Goal: Obtain resource: Obtain resource

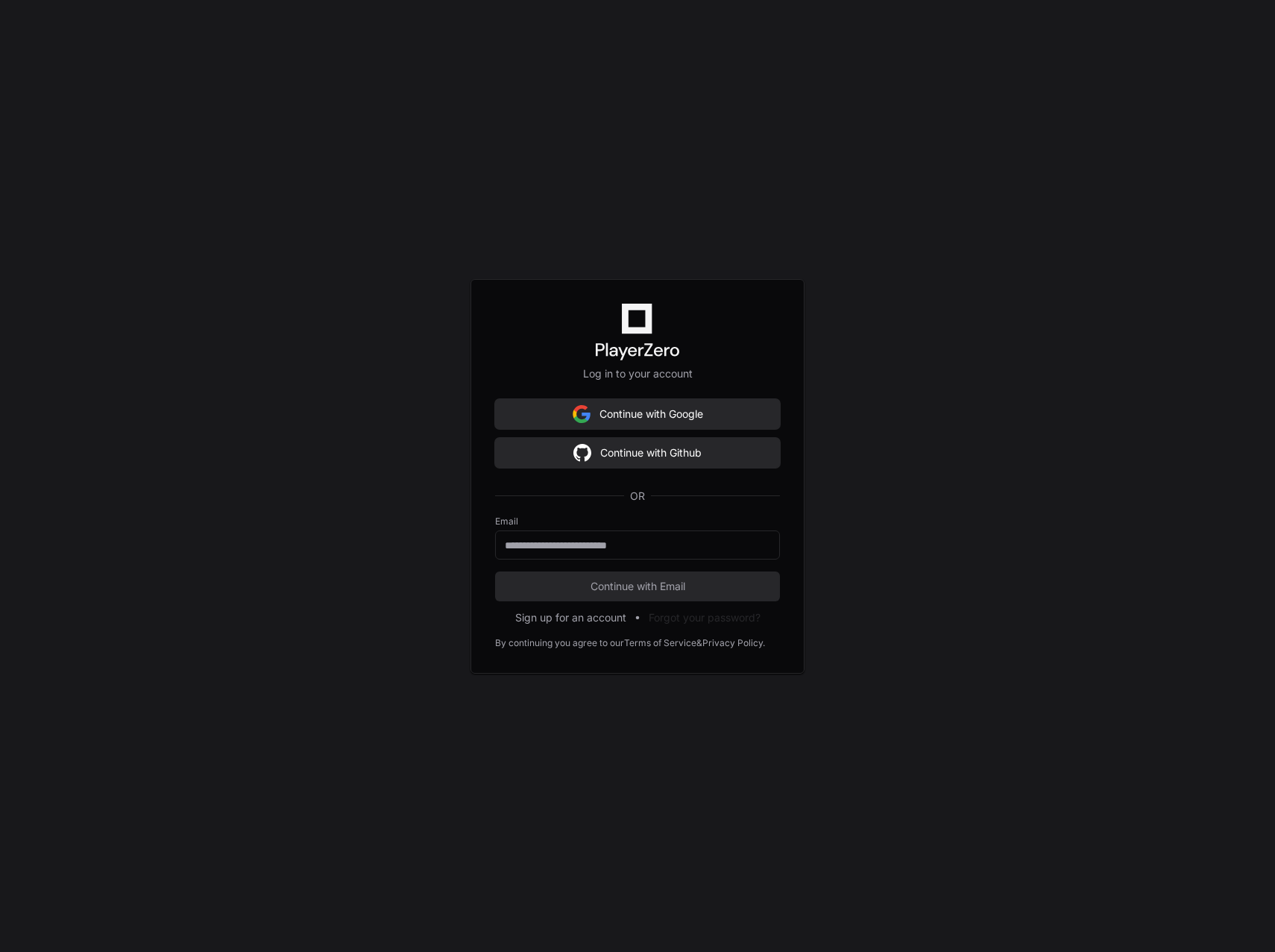
click at [858, 53] on div "Log in to your account Continue with Google Continue with Github OR Email Conti…" at bounding box center [637, 476] width 1275 height 952
click at [654, 542] on input "email" at bounding box center [638, 545] width 266 height 15
click at [763, 539] on keeper-lock "Open Keeper Popup" at bounding box center [759, 544] width 18 height 18
click at [623, 556] on div at bounding box center [637, 544] width 285 height 29
click at [631, 545] on input "email" at bounding box center [638, 545] width 266 height 15
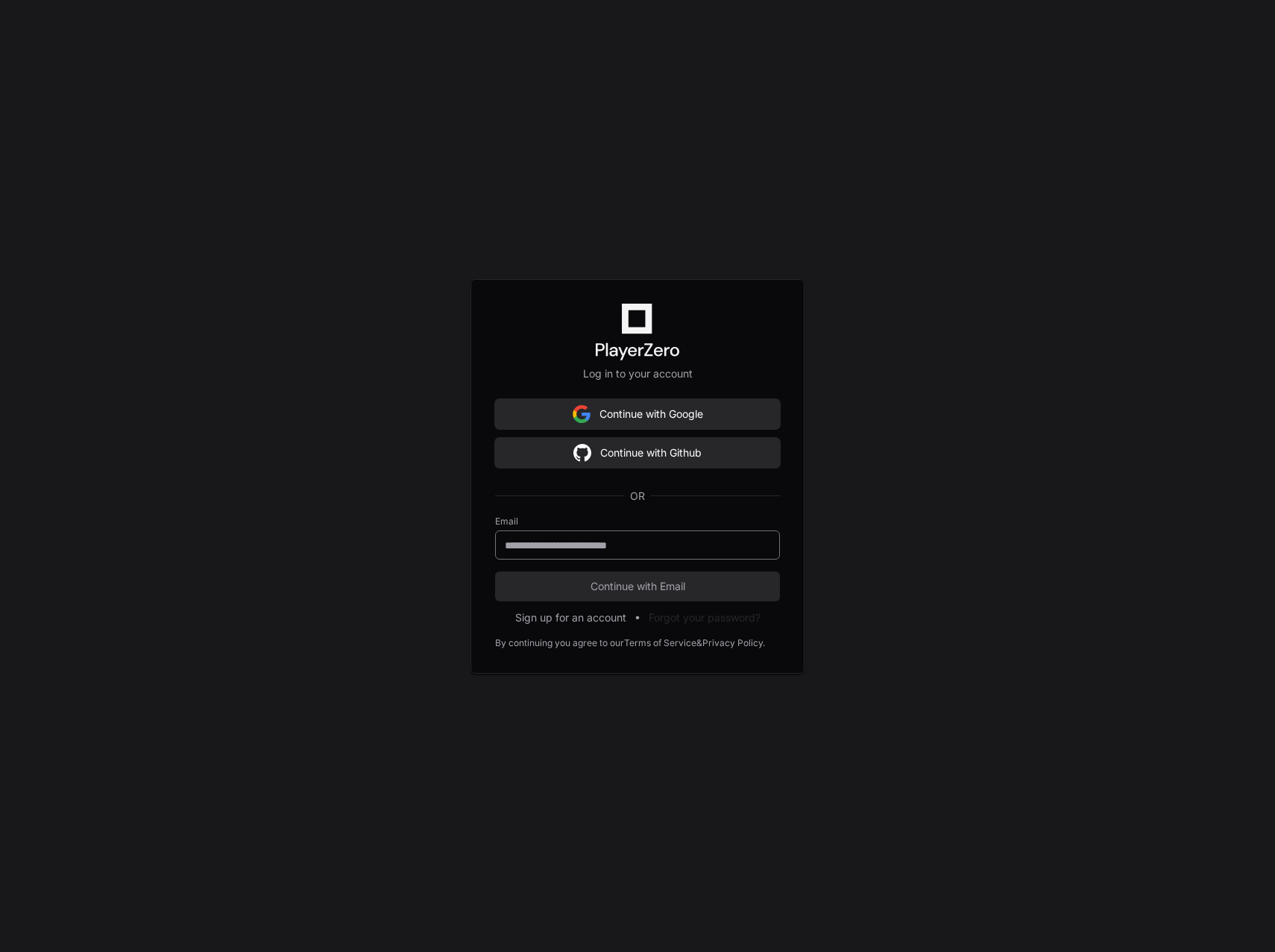
click at [758, 545] on keeper-lock "Open Keeper Popup" at bounding box center [759, 544] width 18 height 18
type input "**********"
click at [620, 574] on button "Continue with Email" at bounding box center [637, 586] width 285 height 30
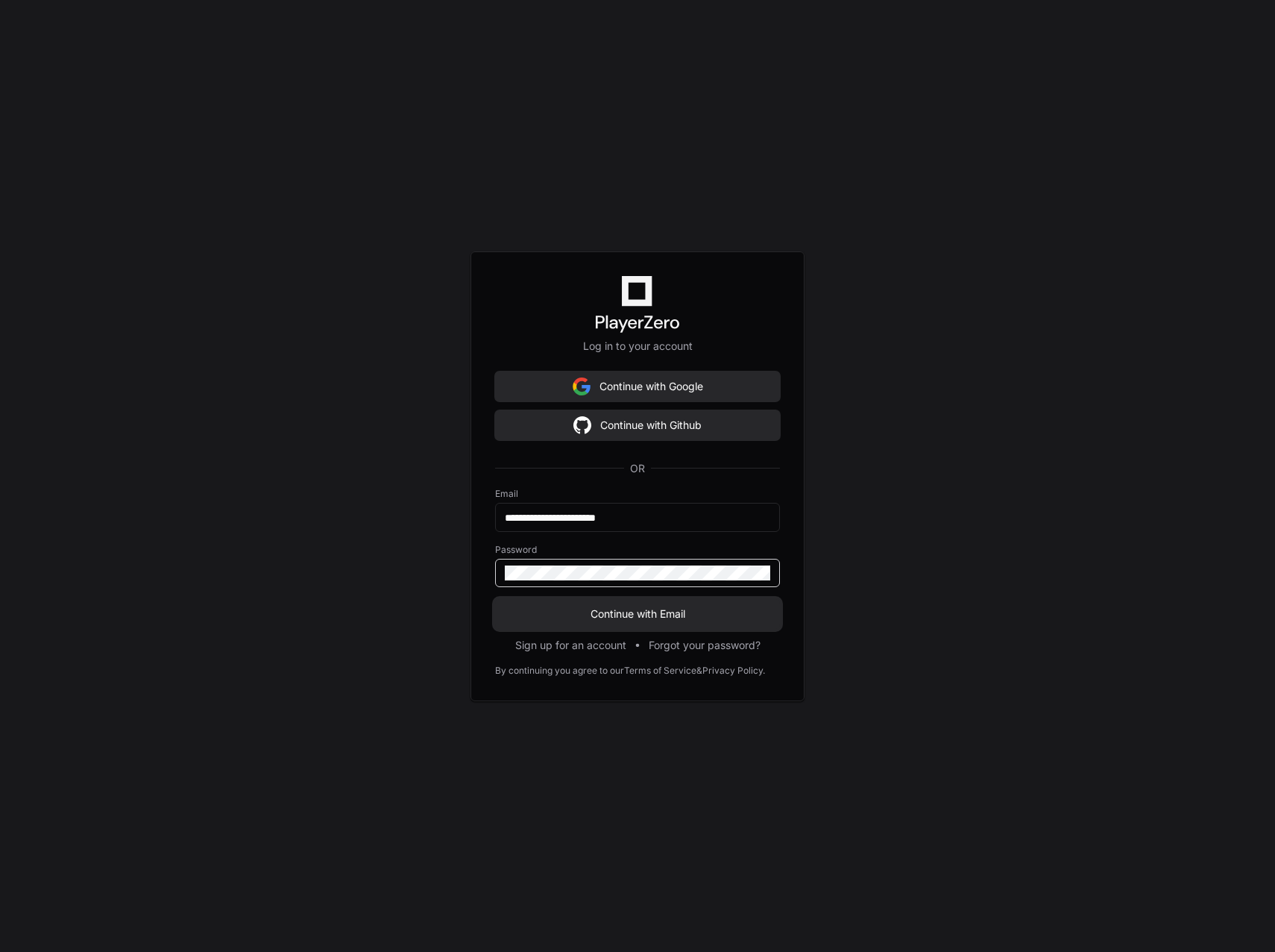
click at [663, 608] on span "Continue with Email" at bounding box center [637, 614] width 285 height 15
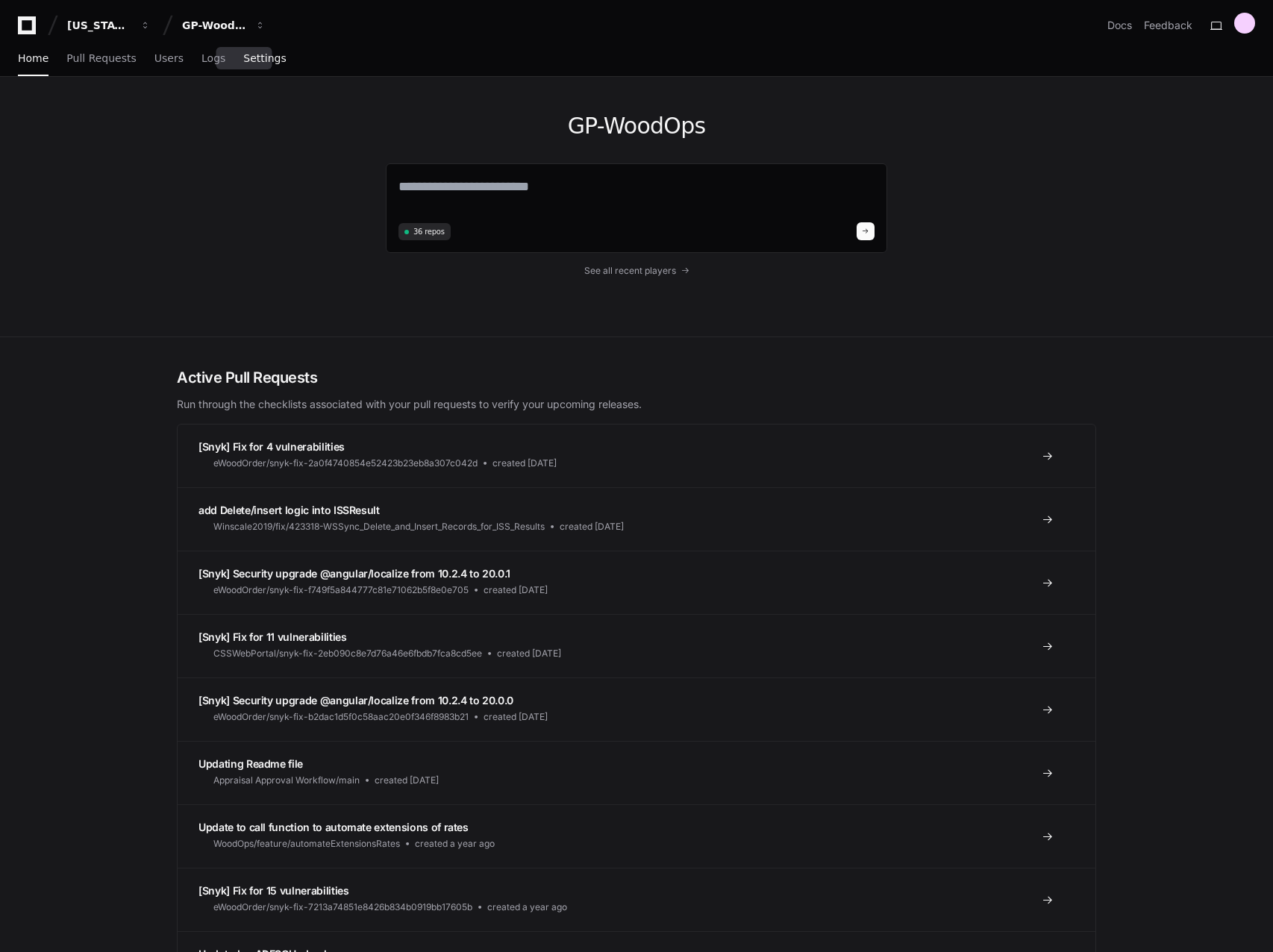
click at [260, 65] on link "Settings" at bounding box center [265, 59] width 43 height 34
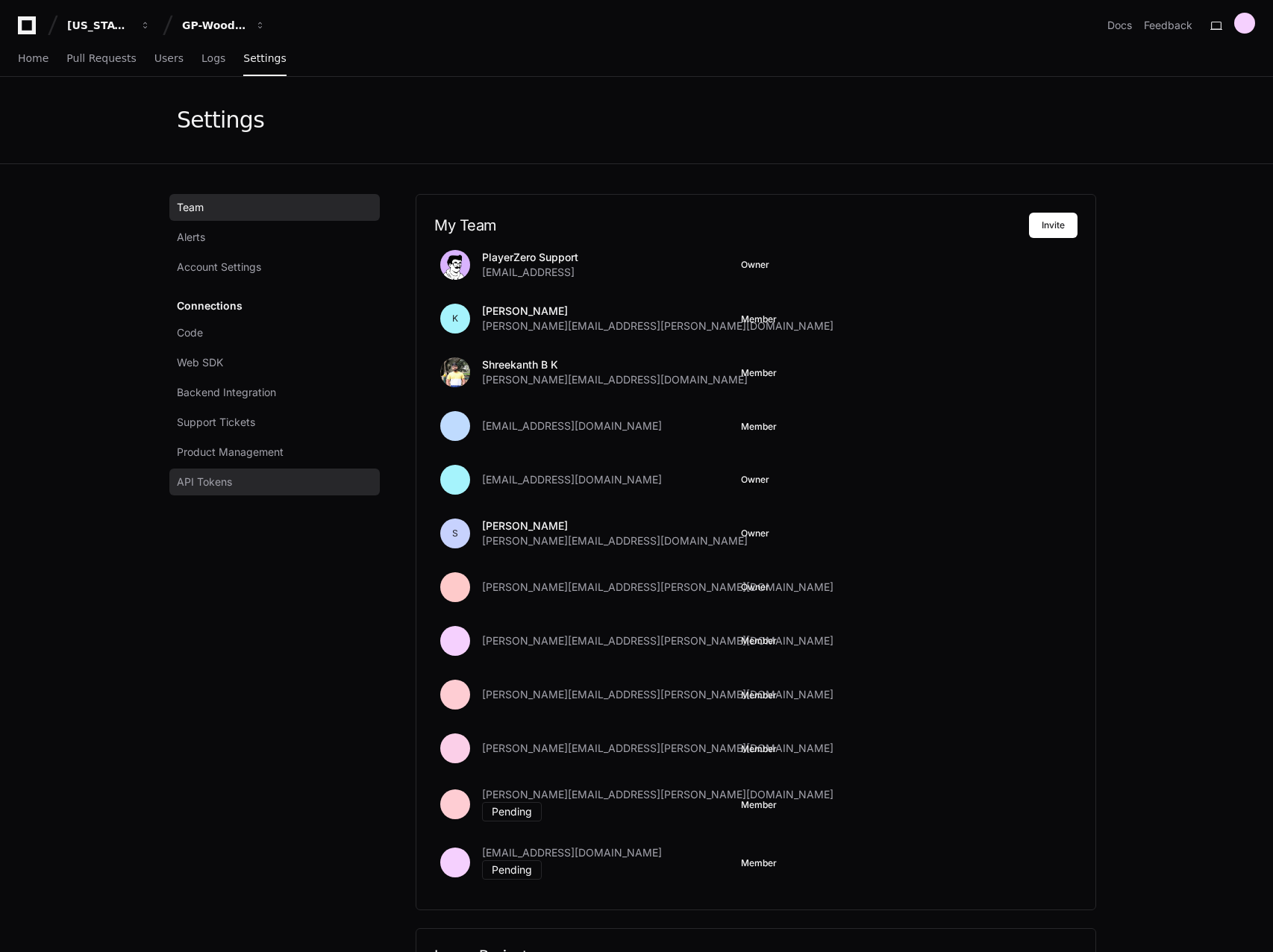
click at [229, 480] on span "API Tokens" at bounding box center [204, 482] width 55 height 15
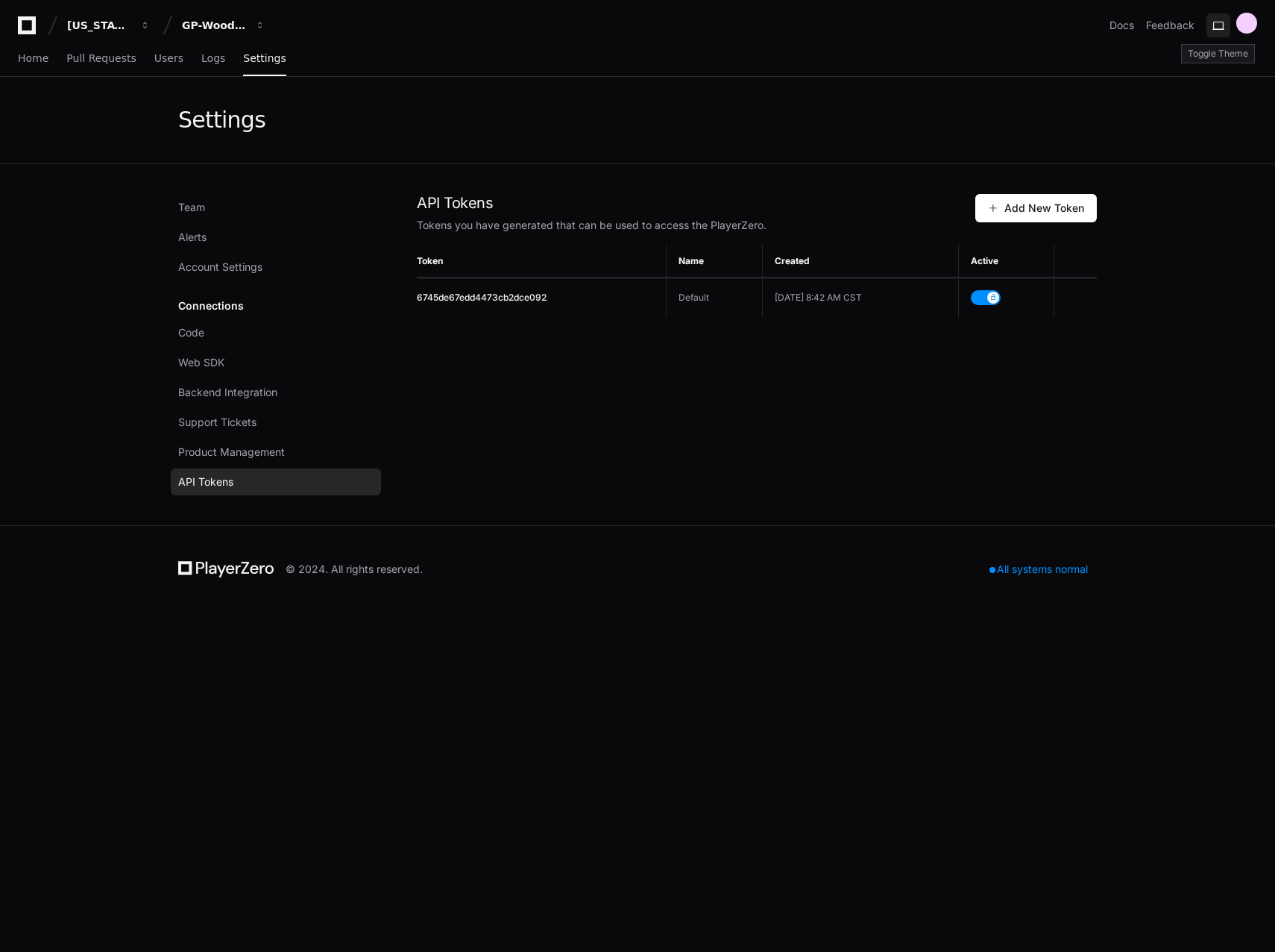
click at [1227, 21] on button at bounding box center [1218, 25] width 24 height 24
click at [1220, 25] on button at bounding box center [1218, 25] width 24 height 24
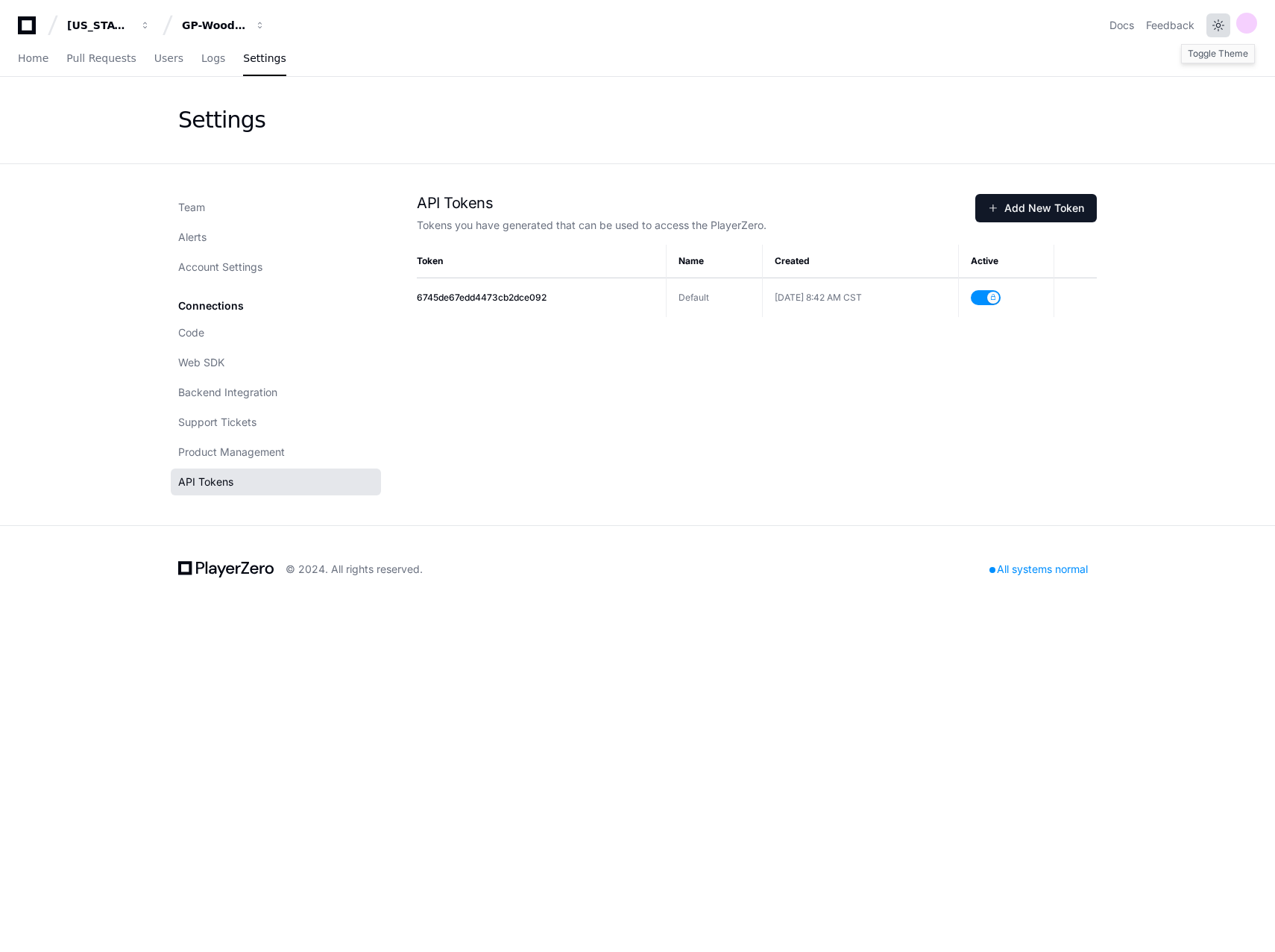
click at [1219, 30] on button at bounding box center [1218, 25] width 24 height 24
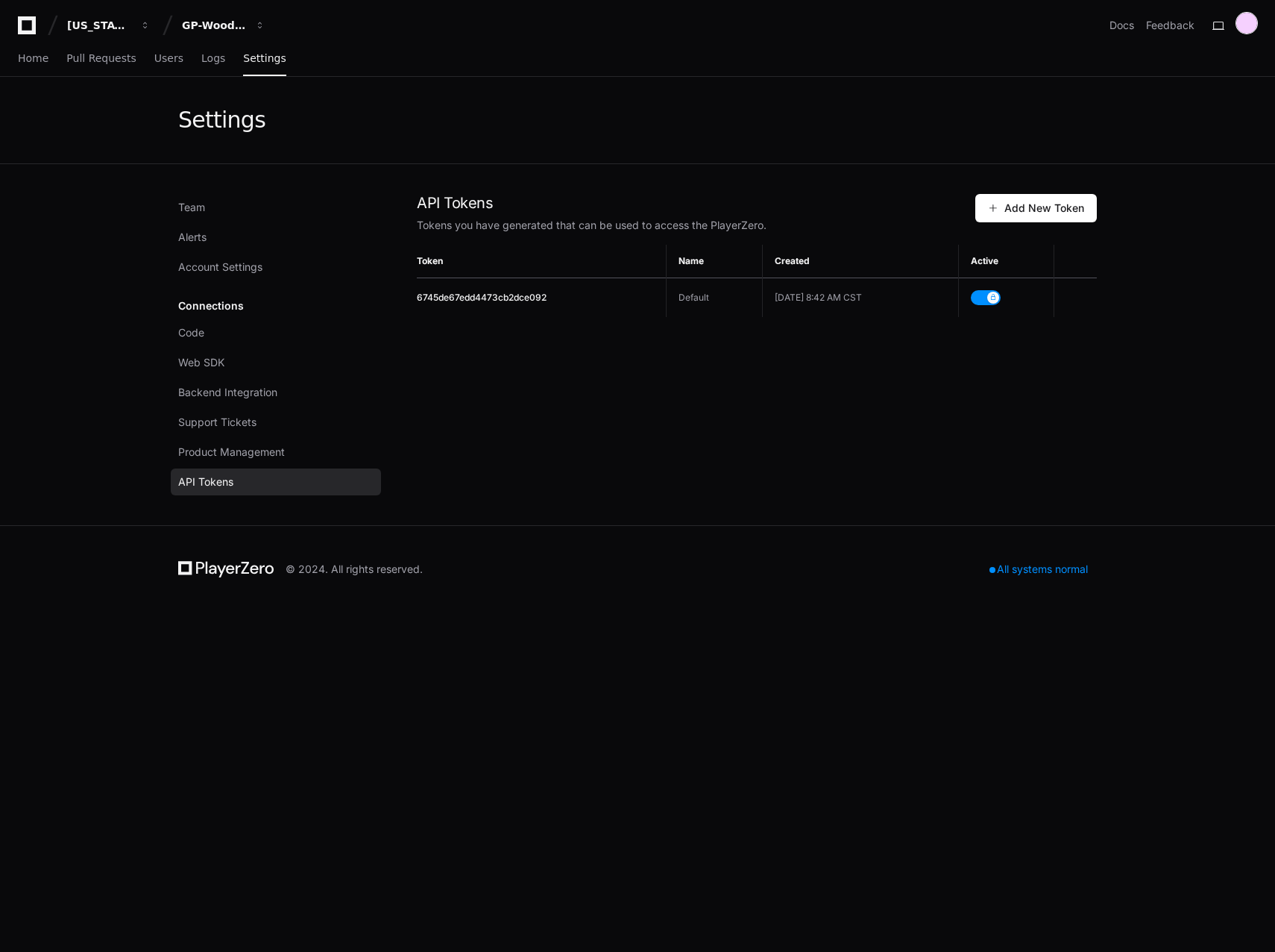
click at [1243, 20] on div at bounding box center [1246, 22] width 20 height 20
click at [1223, 30] on button at bounding box center [1218, 25] width 24 height 24
click at [1249, 28] on div at bounding box center [1246, 22] width 20 height 20
click at [1215, 28] on button at bounding box center [1218, 25] width 24 height 24
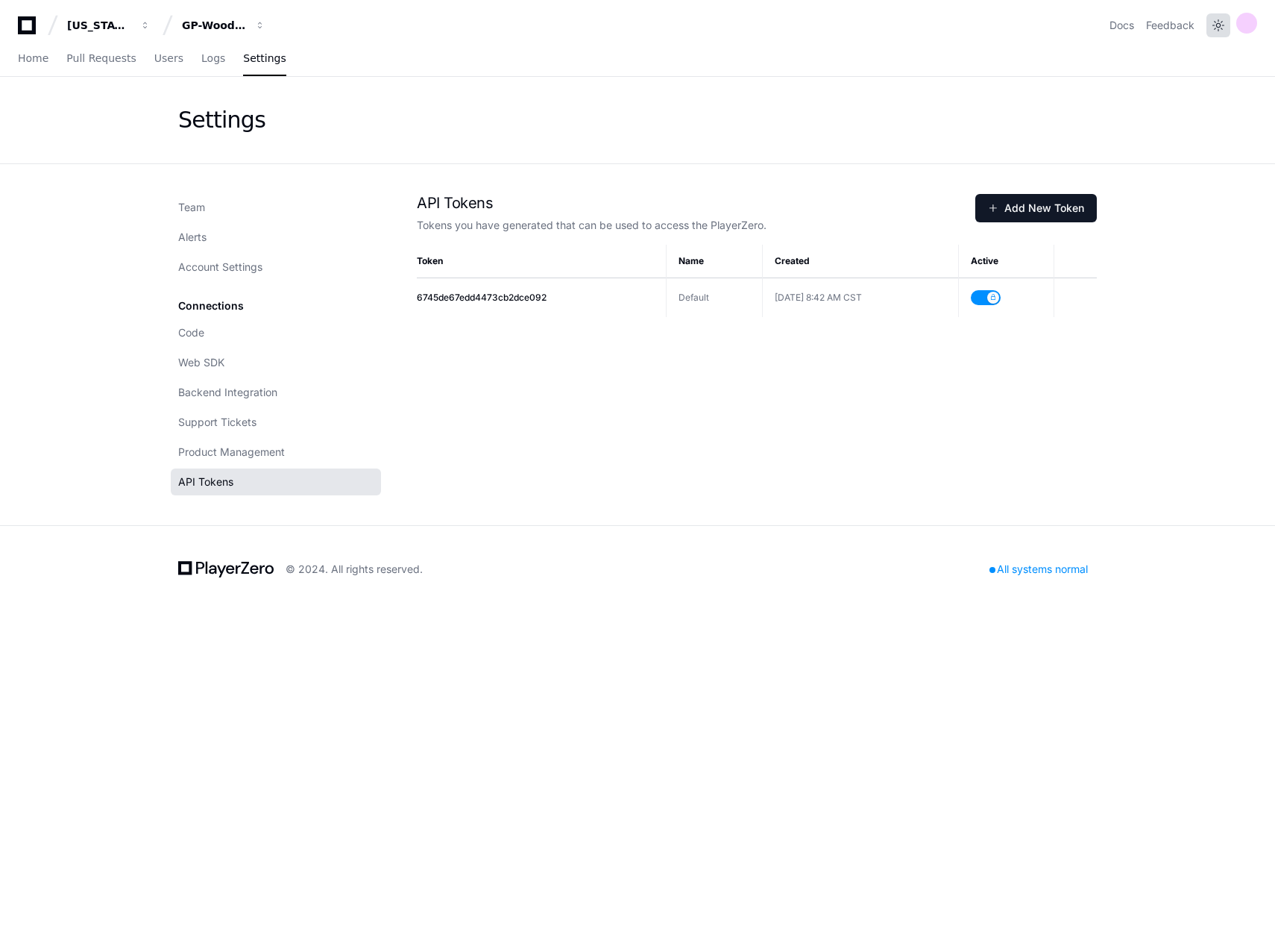
click at [1215, 28] on button at bounding box center [1218, 25] width 24 height 24
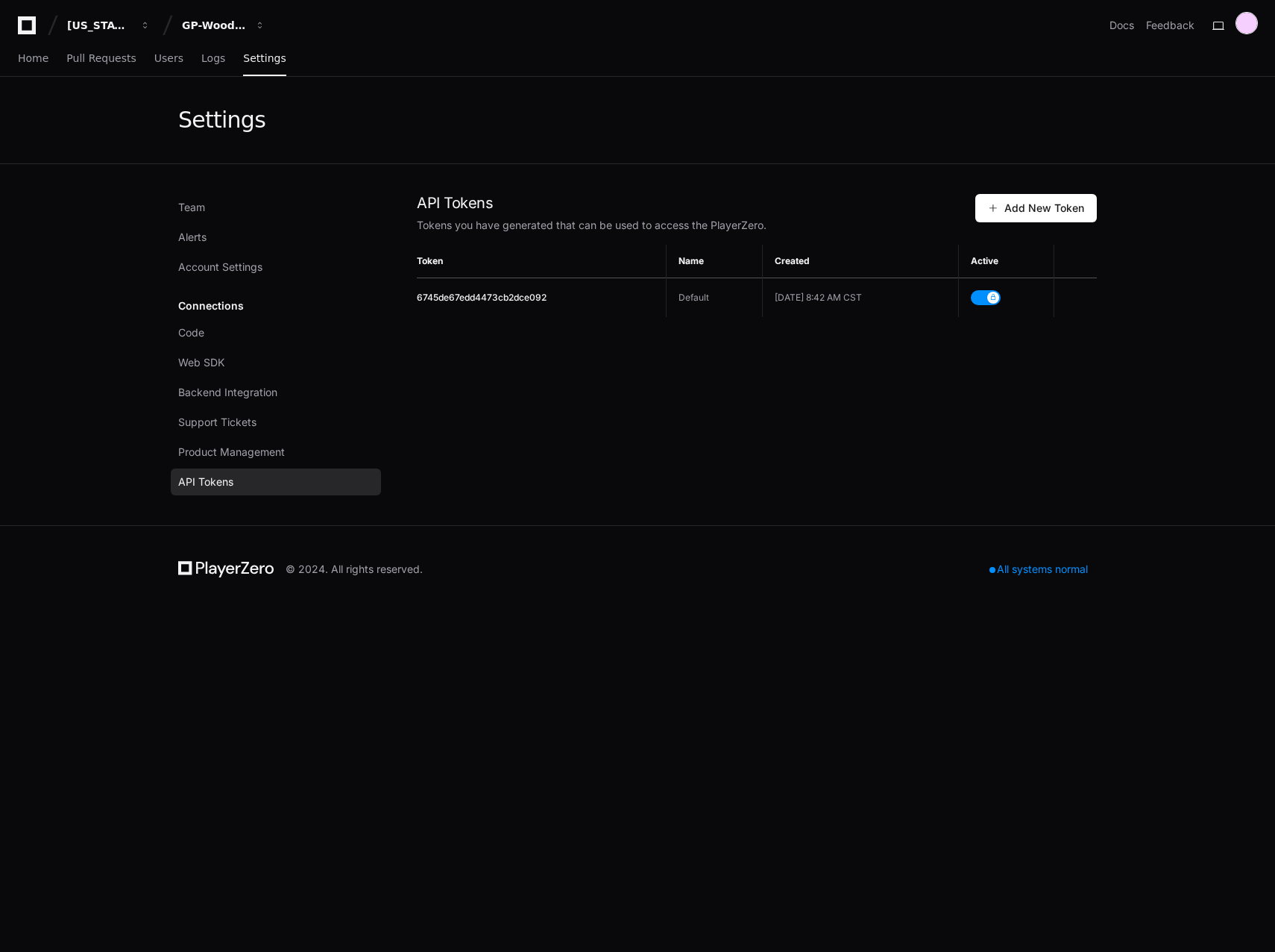
click at [1252, 24] on div at bounding box center [1246, 22] width 20 height 20
click at [1152, 183] on link "User Settings" at bounding box center [1187, 194] width 93 height 24
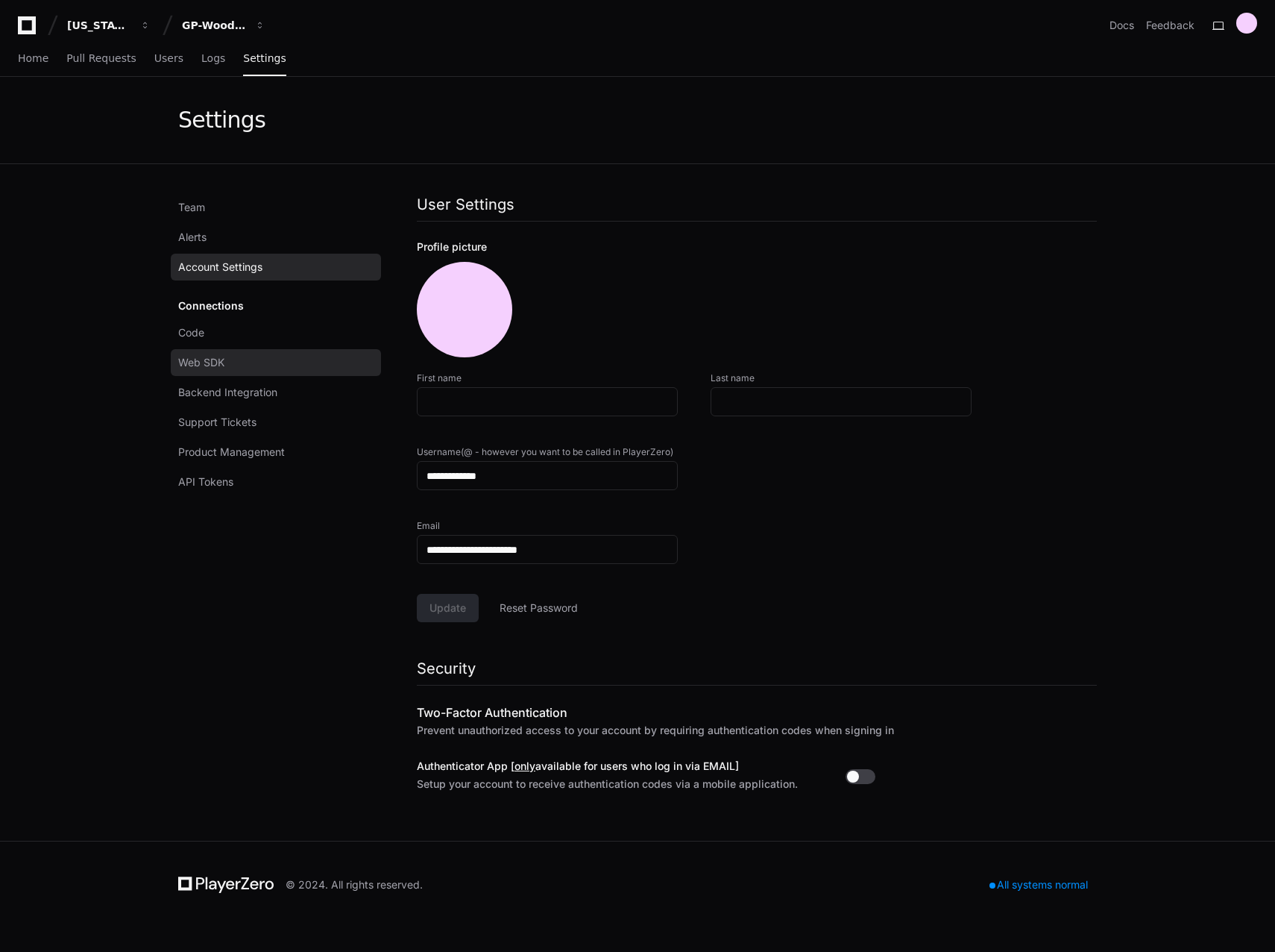
click at [248, 370] on link "Web SDK" at bounding box center [275, 362] width 211 height 27
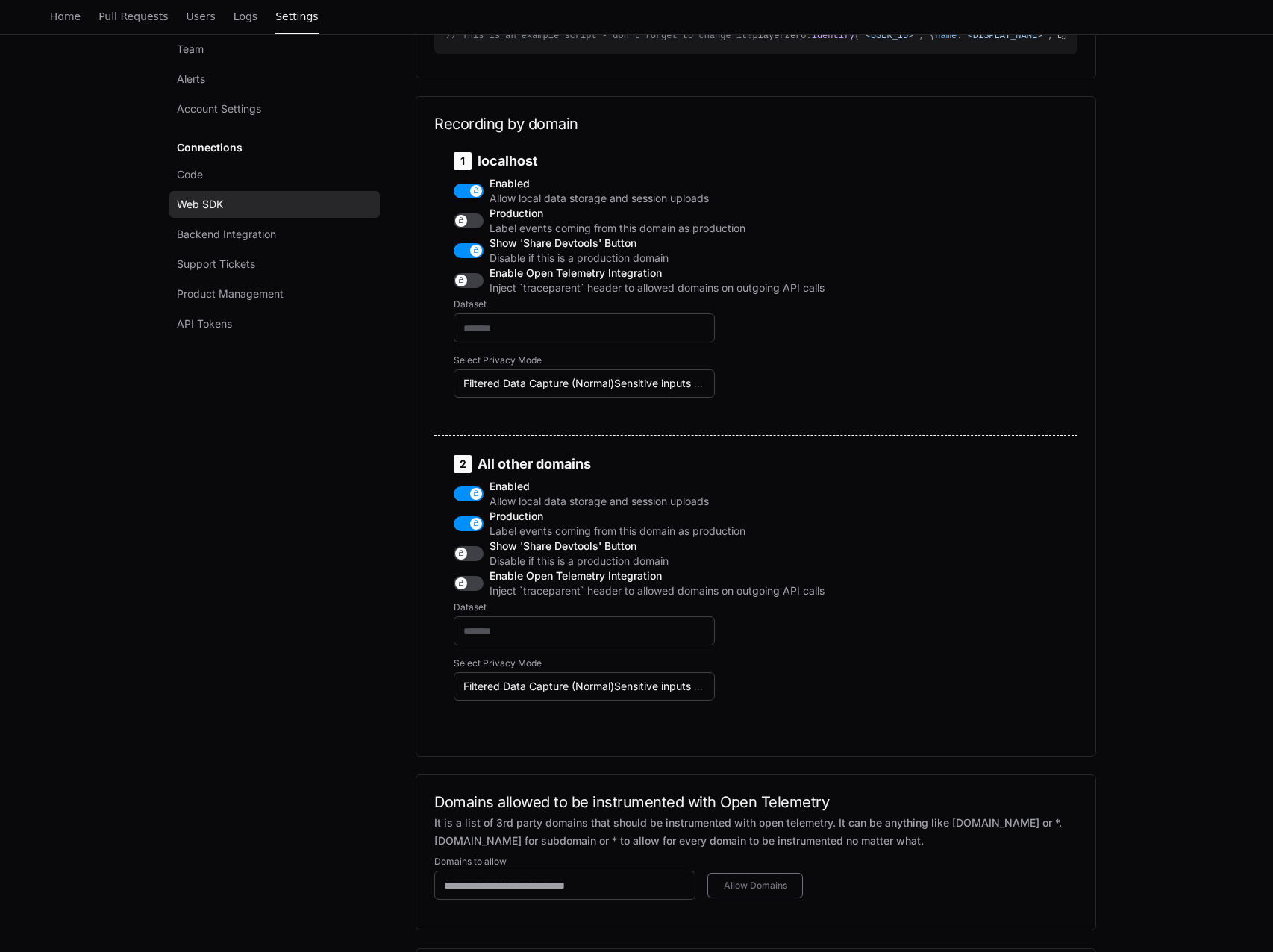
scroll to position [597, 0]
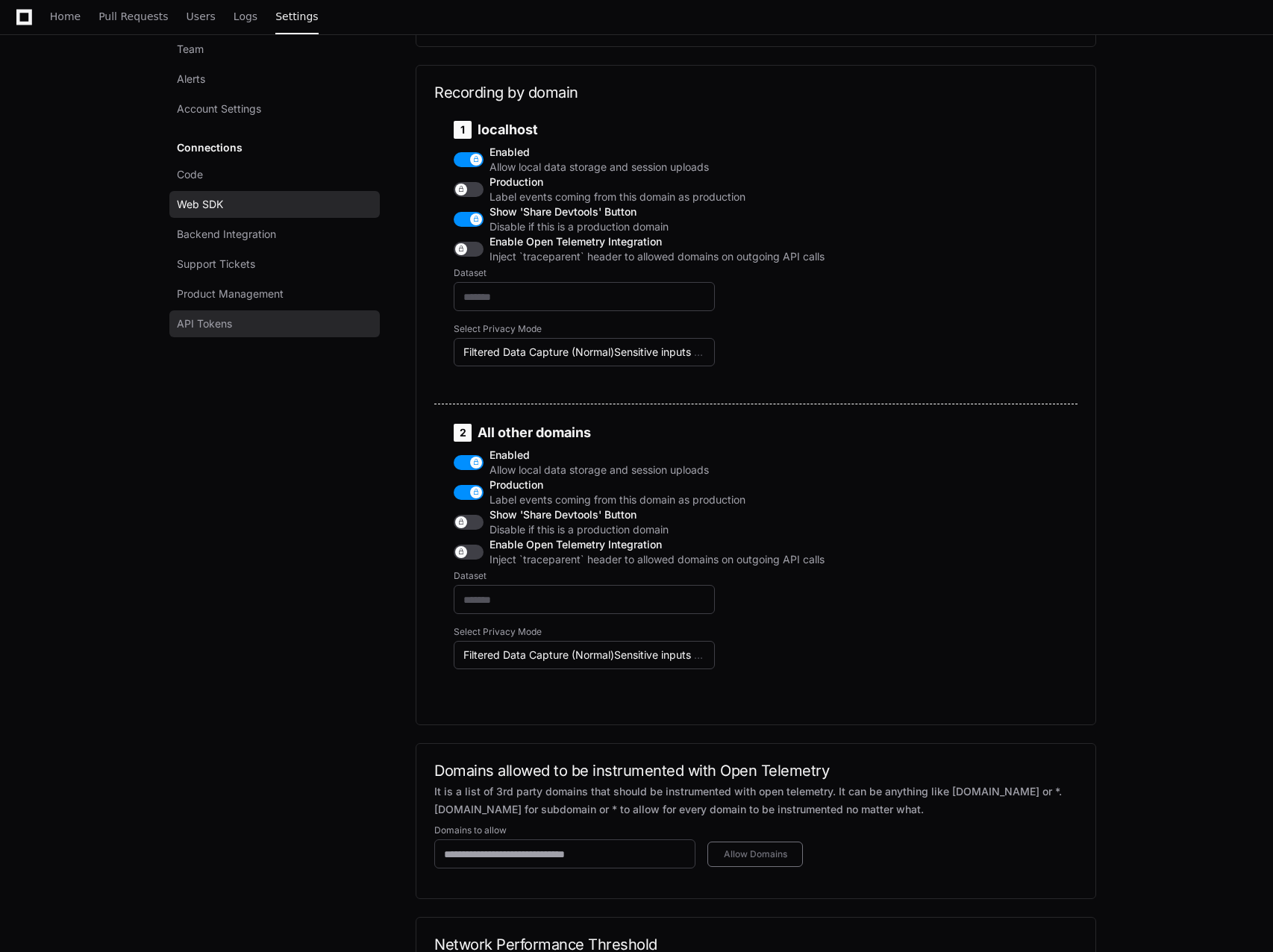
click at [208, 313] on link "API Tokens" at bounding box center [274, 323] width 211 height 27
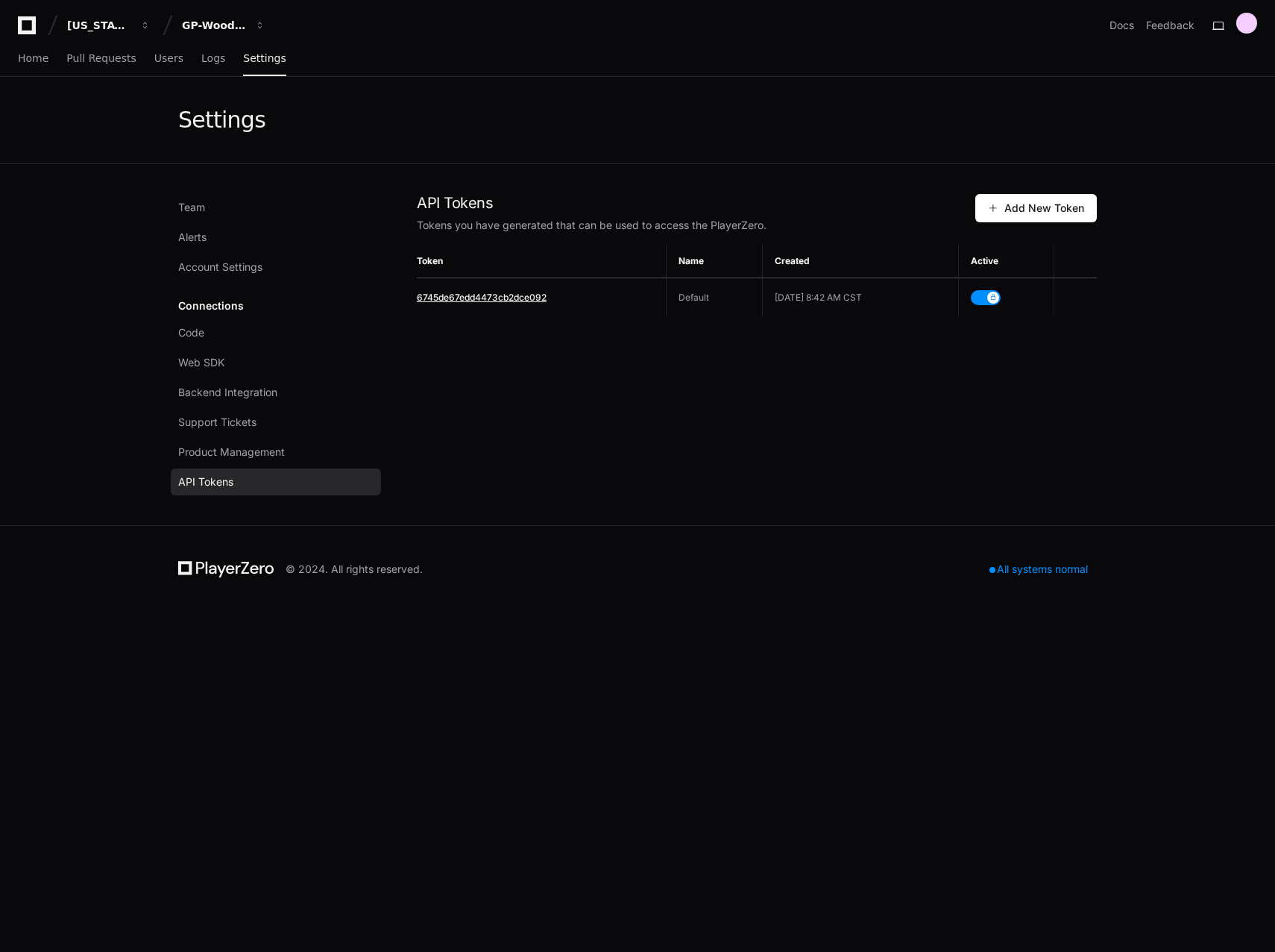
click at [485, 298] on span "6745de67edd4473cb2dce092" at bounding box center [481, 298] width 130 height 11
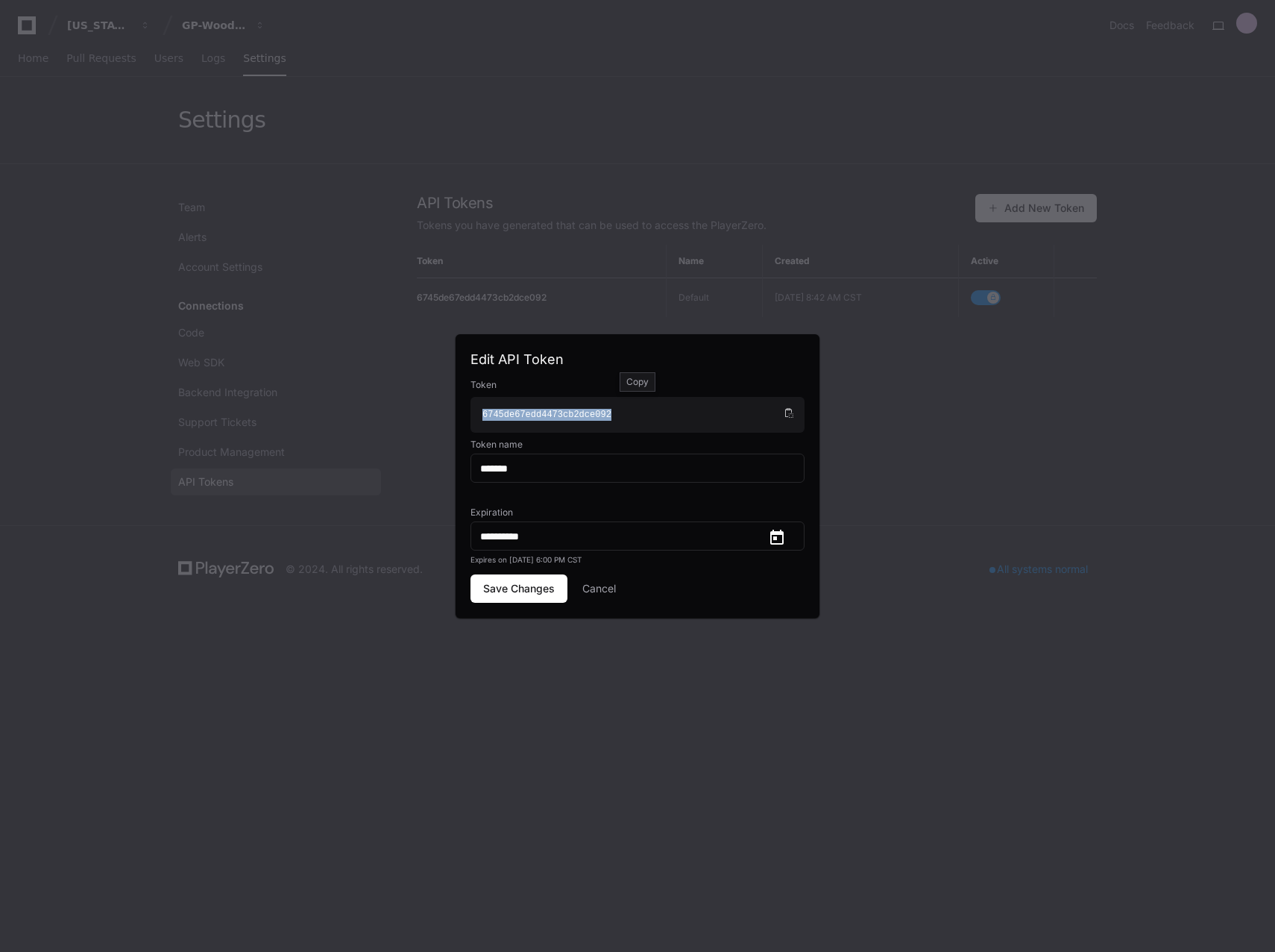
click at [544, 417] on div "6745de67edd4473cb2dce092" at bounding box center [632, 414] width 298 height 12
click at [585, 417] on div "6745de67edd4473cb2dce092" at bounding box center [632, 414] width 298 height 12
click at [913, 493] on div at bounding box center [637, 476] width 1275 height 952
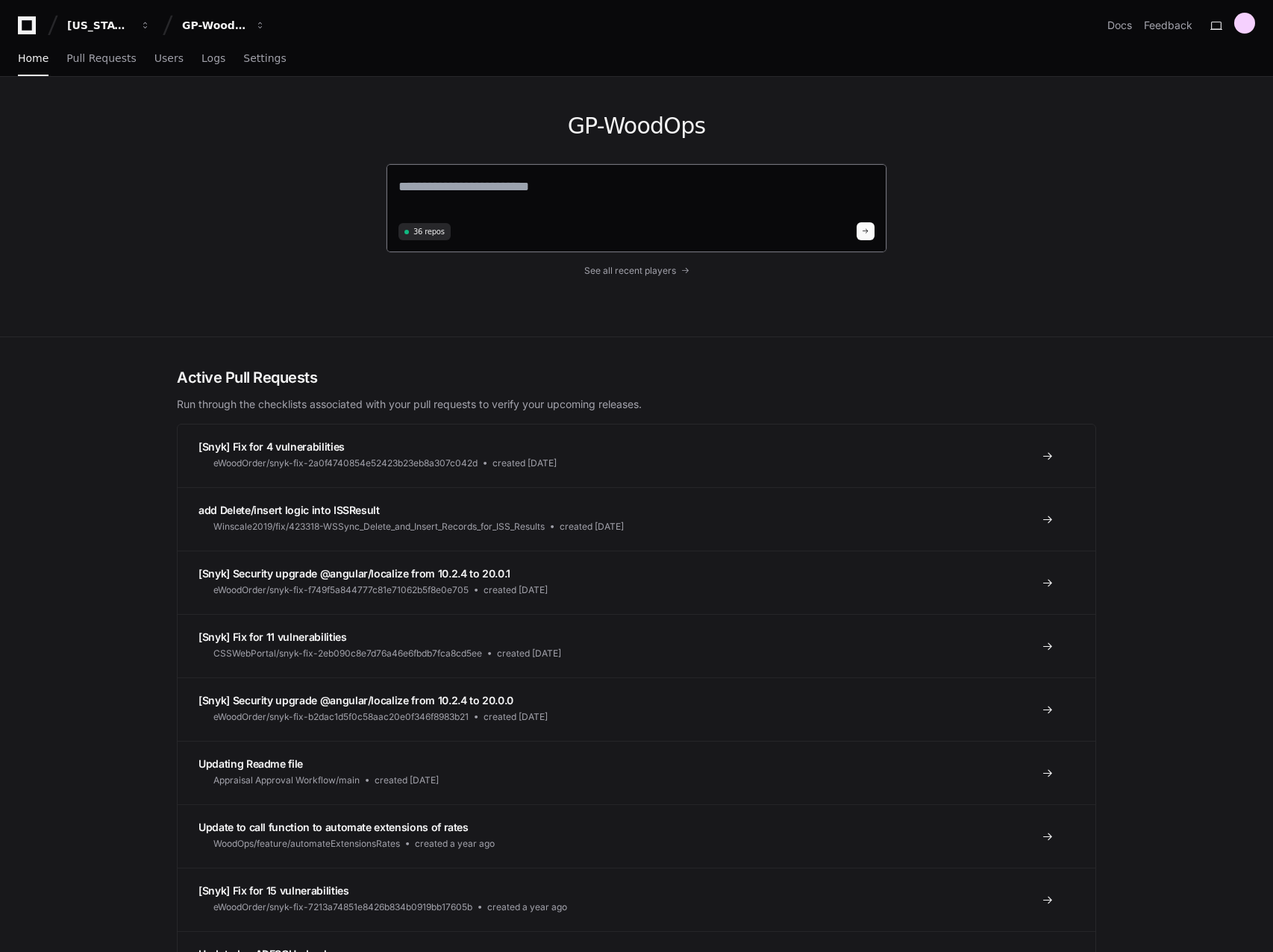
click at [491, 189] on textarea at bounding box center [636, 197] width 476 height 42
click at [81, 56] on span "Pull Requests" at bounding box center [101, 57] width 70 height 9
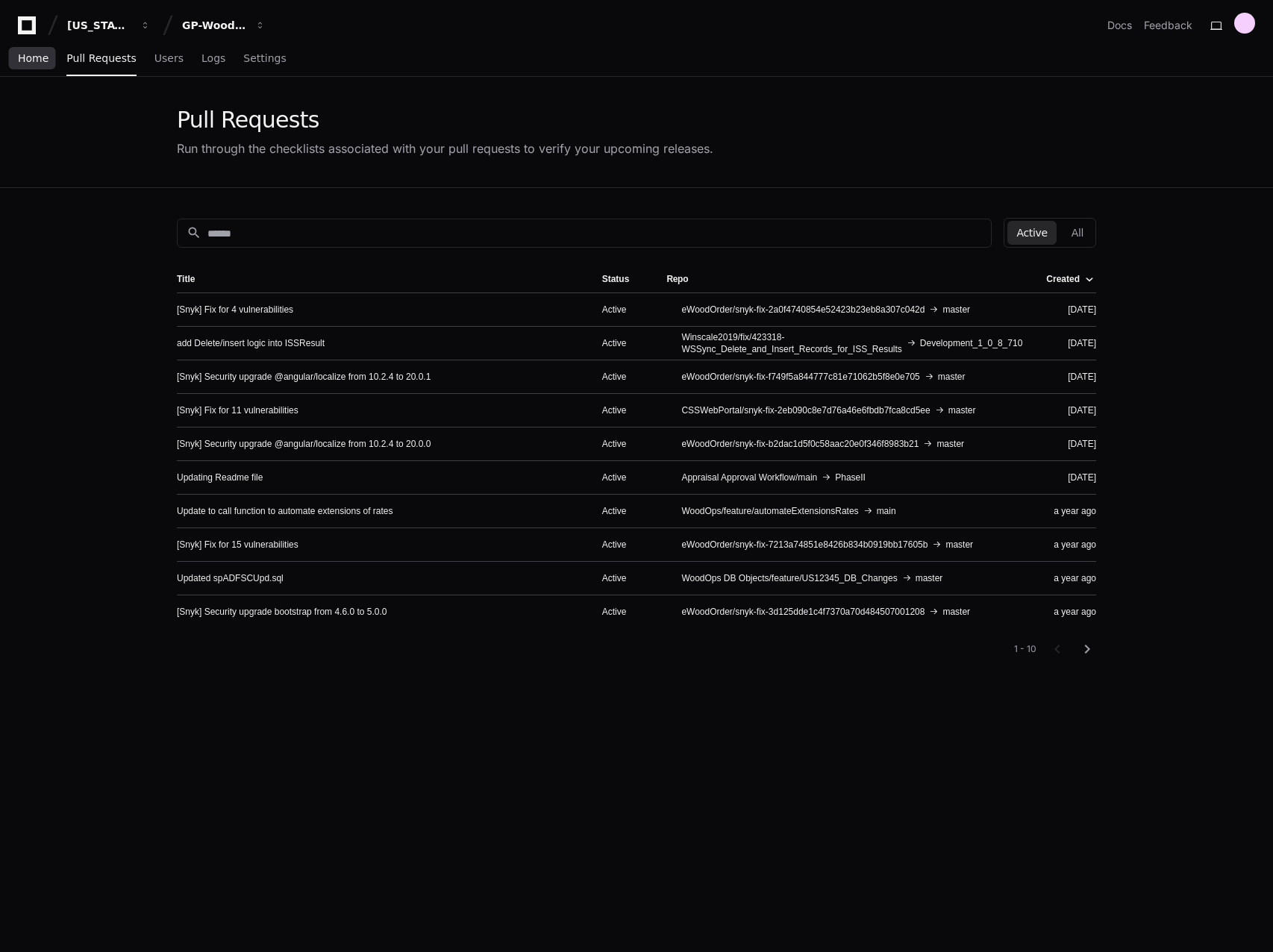
click at [41, 59] on span "Home" at bounding box center [33, 57] width 30 height 9
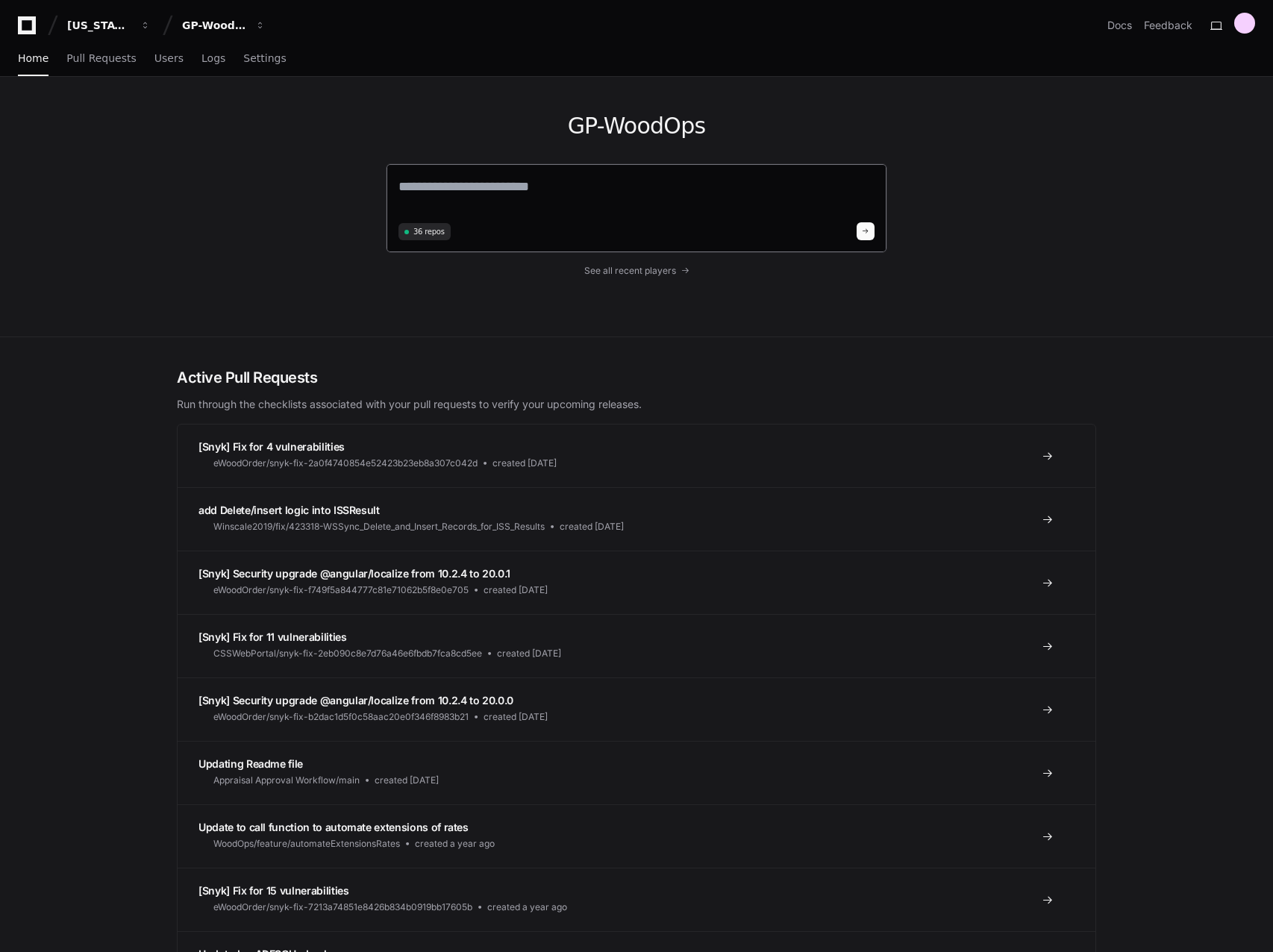
click at [490, 189] on textarea at bounding box center [636, 197] width 476 height 42
type textarea "*"
paste textarea "**********"
type textarea "**********"
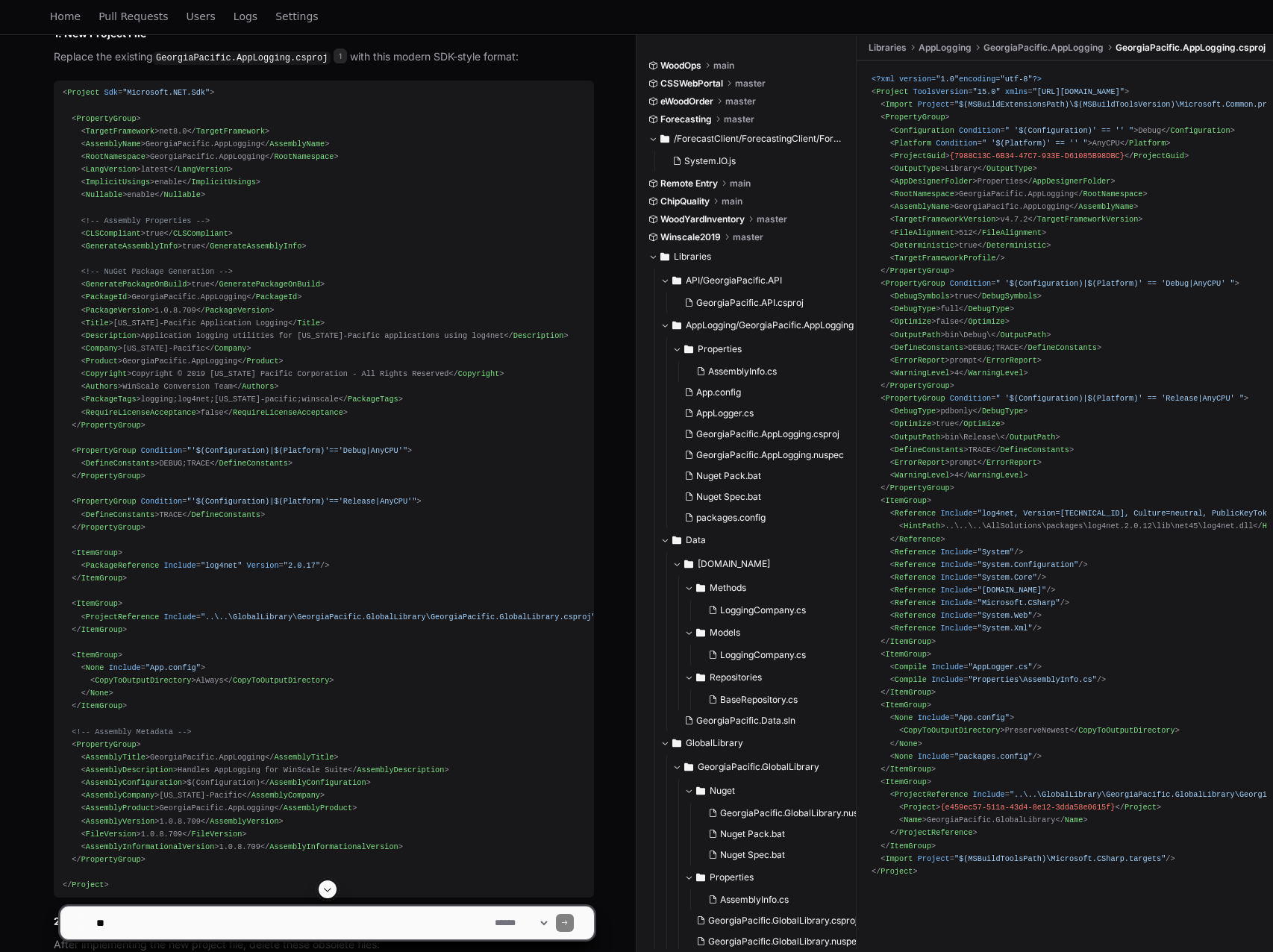
scroll to position [1643, 0]
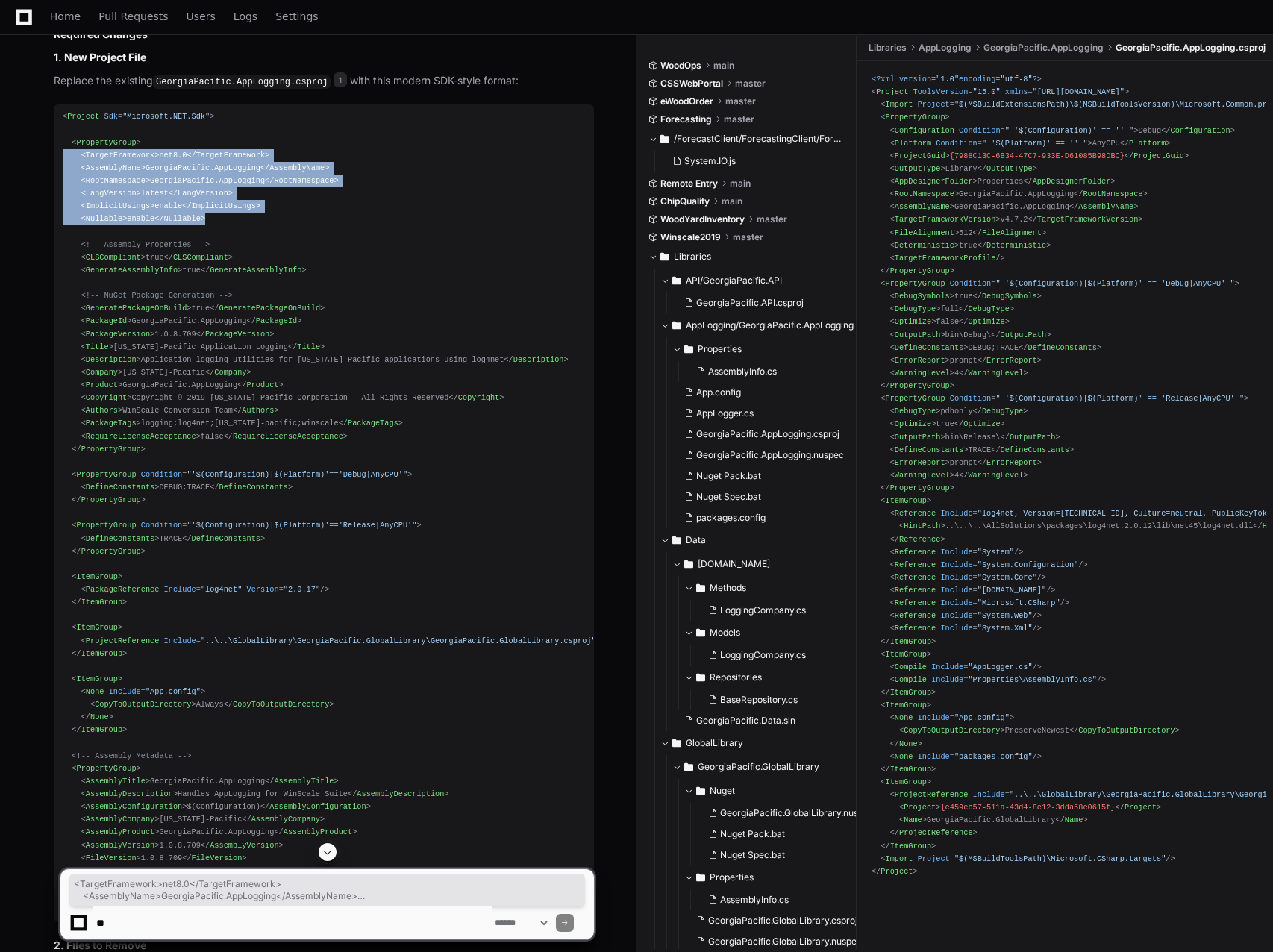
drag, startPoint x: 198, startPoint y: 220, endPoint x: 57, endPoint y: 157, distance: 154.4
click at [57, 157] on pre "< Project Sdk = "Microsoft.NET.Sdk" > < PropertyGroup > < TargetFramework > net…" at bounding box center [323, 512] width 541 height 817
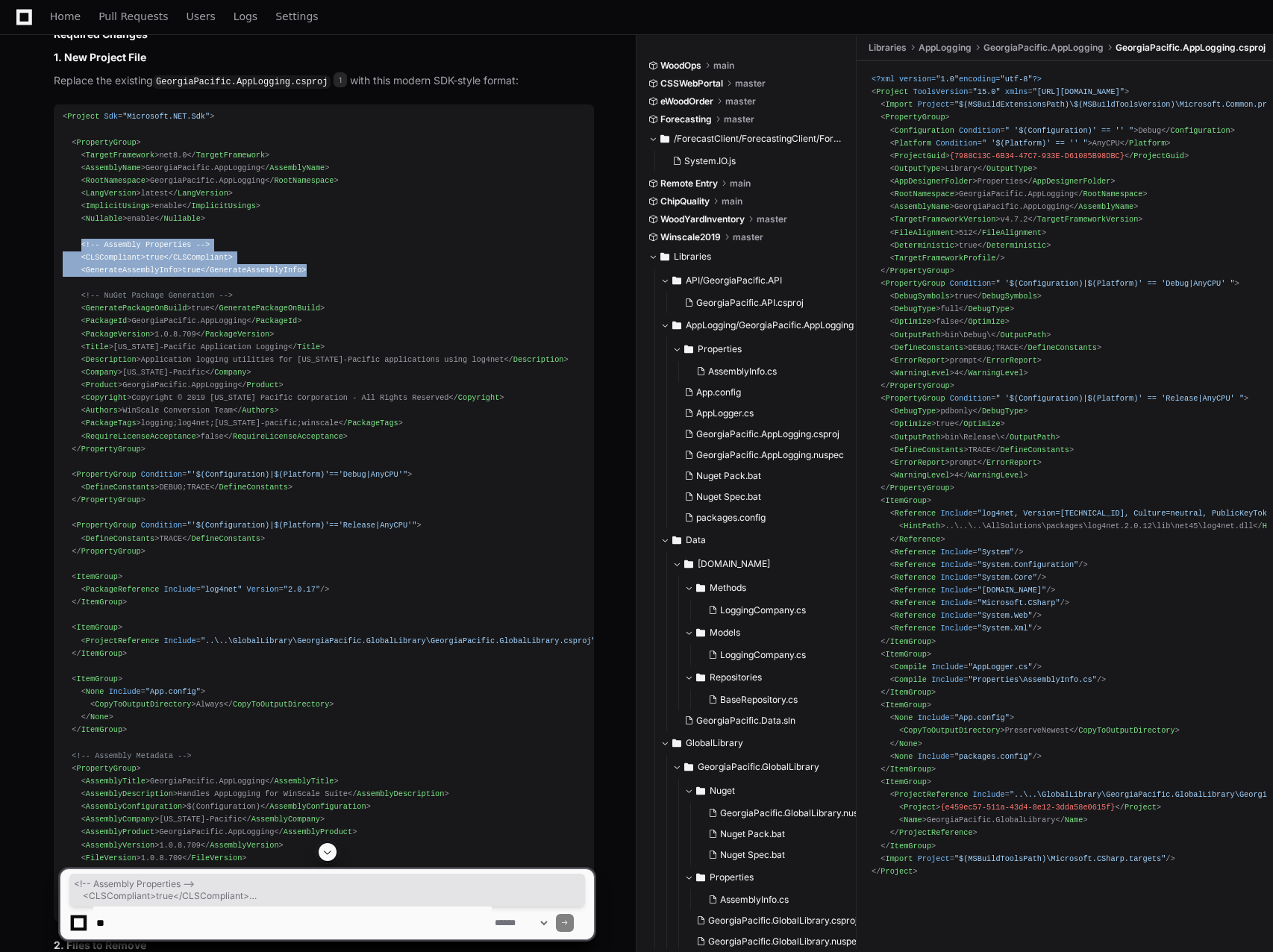
drag, startPoint x: 80, startPoint y: 247, endPoint x: 325, endPoint y: 266, distance: 245.7
click at [325, 266] on div "< Project Sdk = "Microsoft.NET.Sdk" > < PropertyGroup > < TargetFramework > net…" at bounding box center [323, 513] width 522 height 805
copy div "<!-- Assembly Properties --> < CLSCompliant > true </ CLSCompliant > < Generate…"
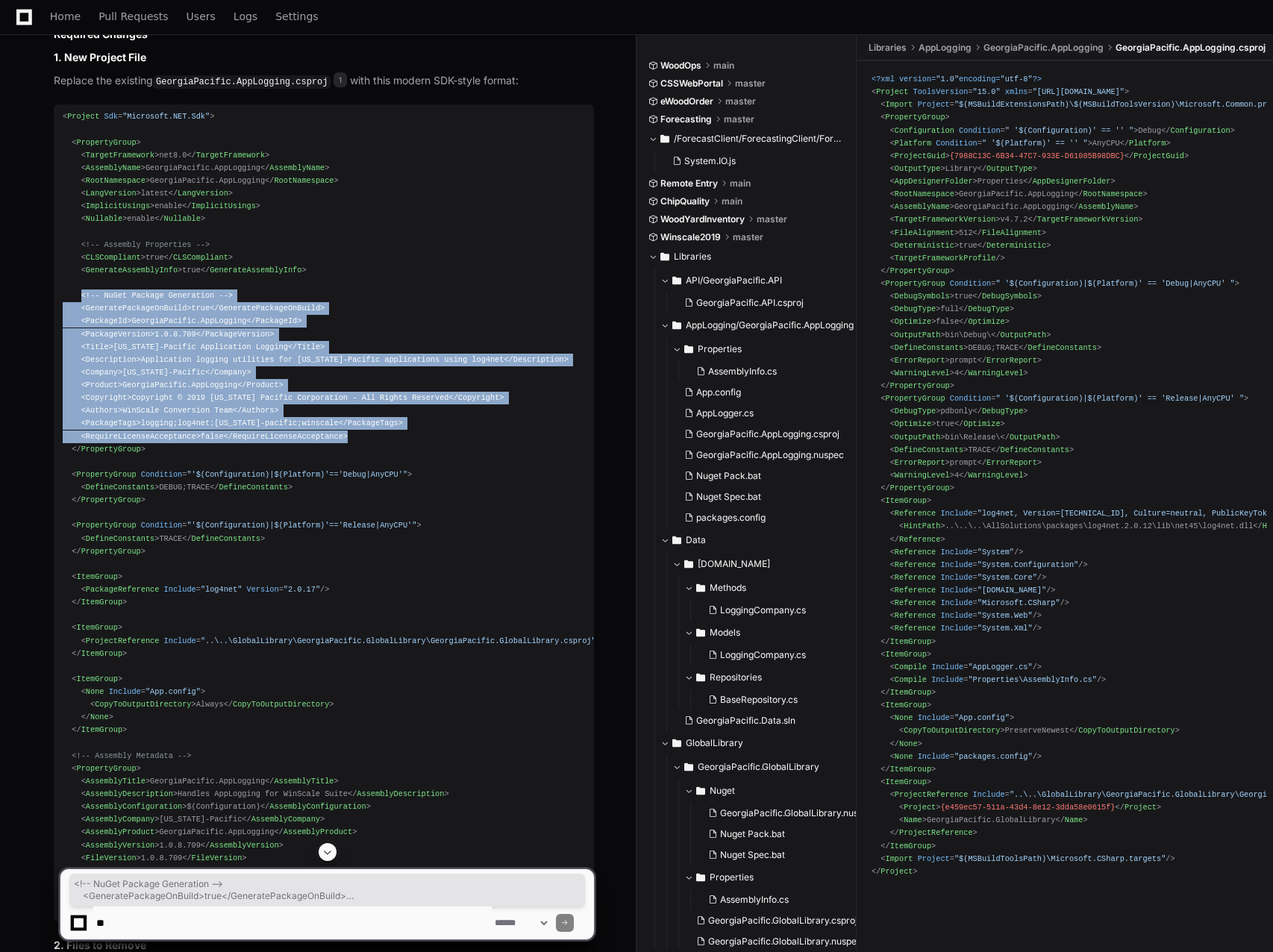
drag, startPoint x: 79, startPoint y: 296, endPoint x: 334, endPoint y: 433, distance: 289.5
click at [334, 433] on div "< Project Sdk = "Microsoft.NET.Sdk" > < PropertyGroup > < TargetFramework > net…" at bounding box center [323, 513] width 522 height 805
copy div "<!-- NuGet Package Generation --> < GeneratePackageOnBuild > true </ GeneratePa…"
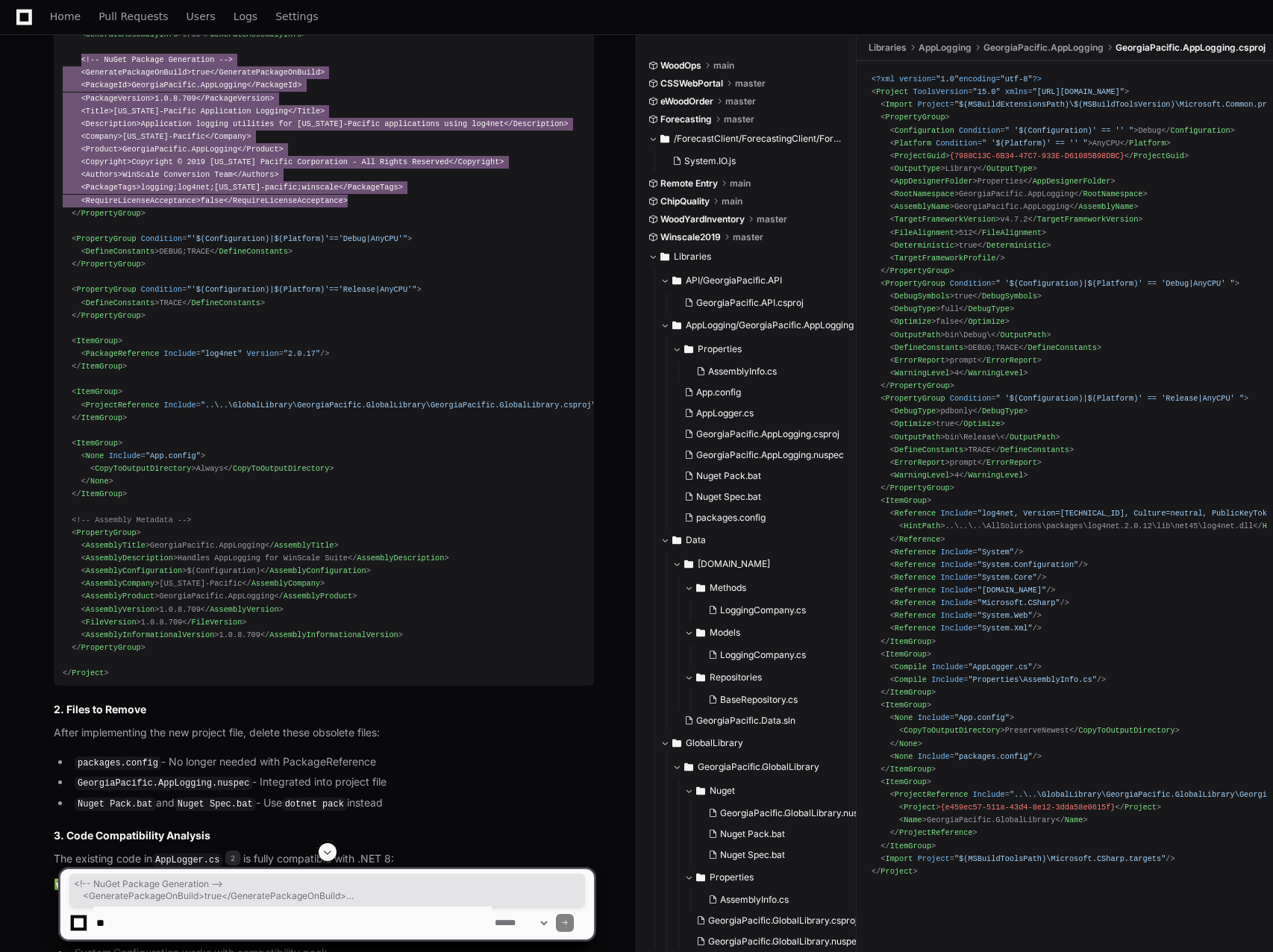
scroll to position [1792, 0]
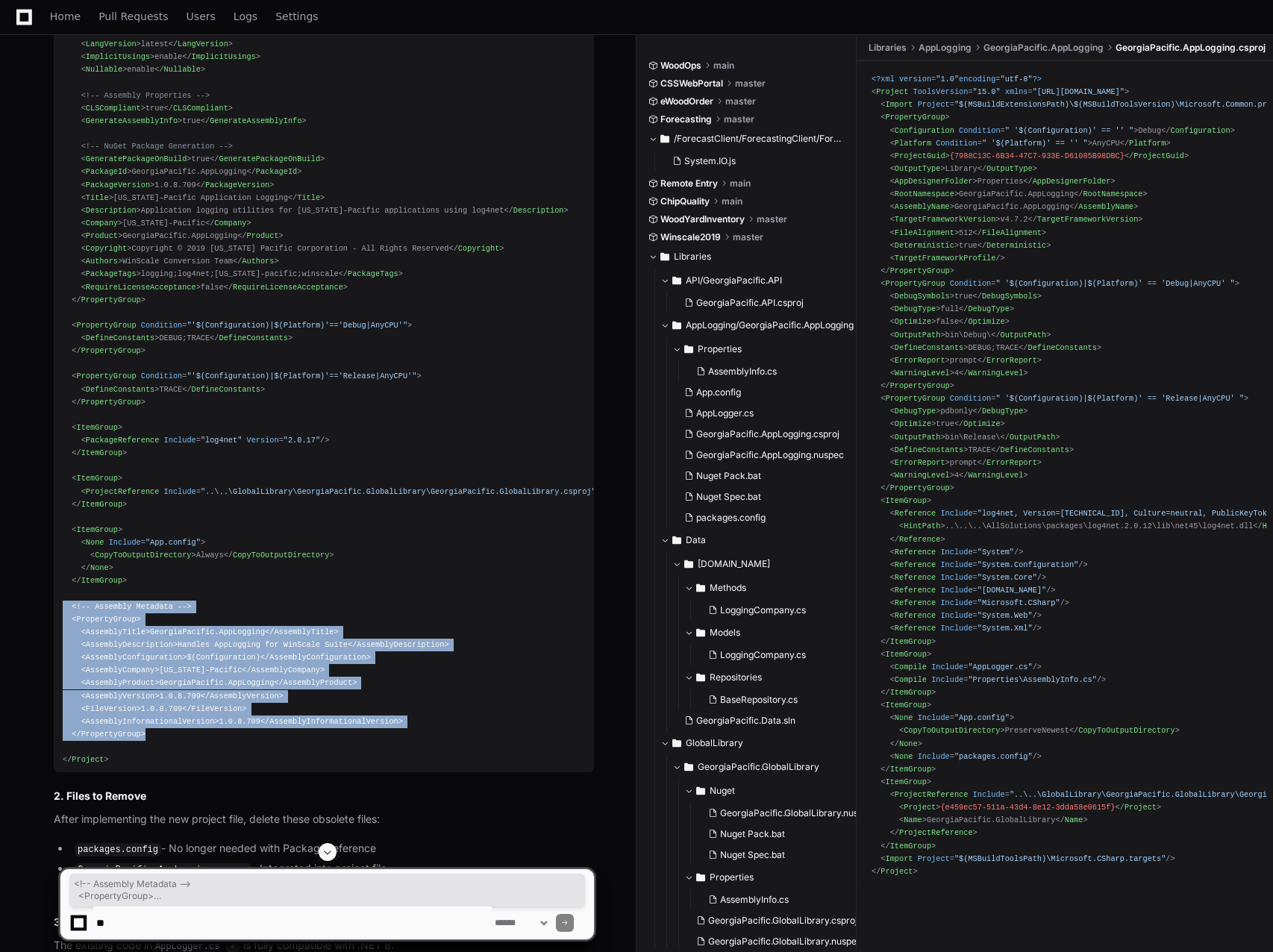
drag, startPoint x: 148, startPoint y: 736, endPoint x: 42, endPoint y: 609, distance: 165.4
click at [42, 609] on div "GeorgiaPacific.AppLogging.csproj 1 AppLogger.cs 2 Perfect! Now I can provide th…" at bounding box center [308, 663] width 570 height 2283
copy div "<!-- Assembly Metadata --> < PropertyGroup > < AssemblyTitle > GeorgiaPacific.A…"
